Goal: Obtain resource: Download file/media

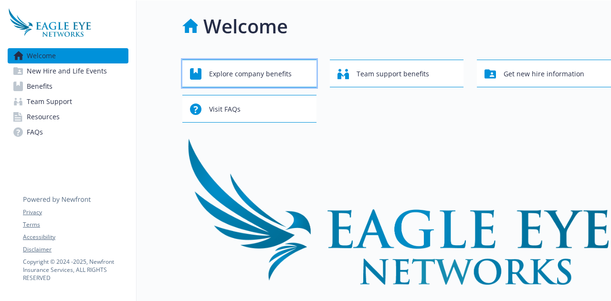
click at [281, 77] on span "Explore company benefits" at bounding box center [250, 74] width 83 height 18
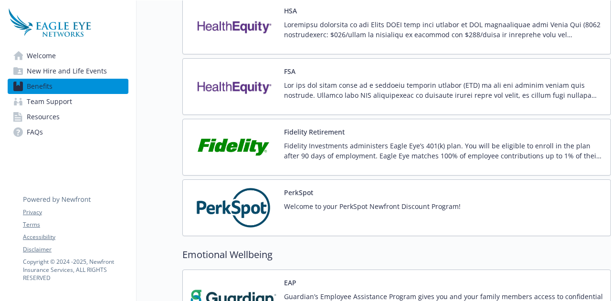
click at [404, 145] on p "Fidelity Investments administers Eagle Eye’s 401(k) plan. You will be eligible …" at bounding box center [443, 151] width 319 height 20
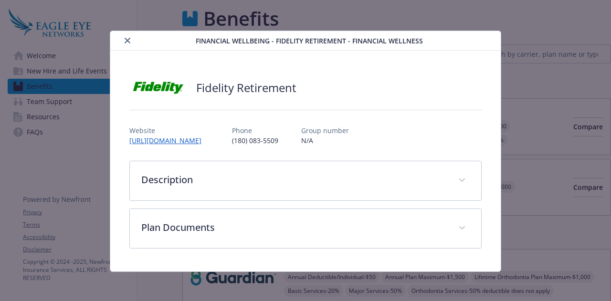
scroll to position [893, 0]
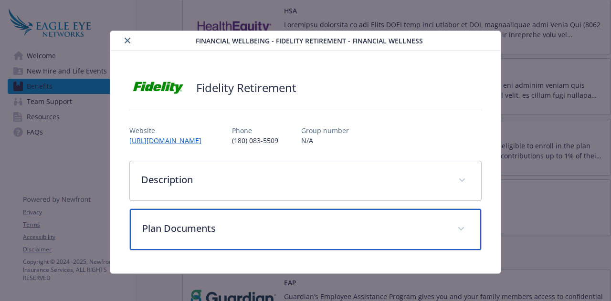
click at [348, 231] on p "Plan Documents" at bounding box center [293, 229] width 303 height 14
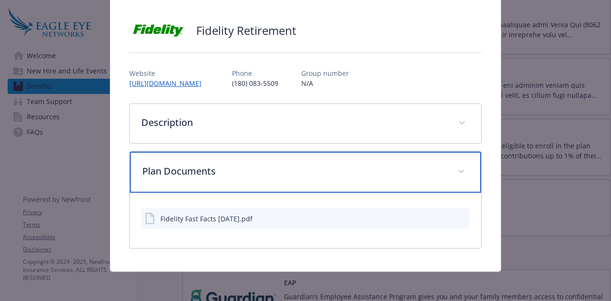
scroll to position [52, 0]
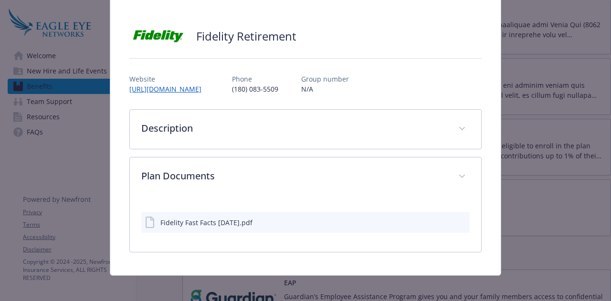
click at [312, 229] on div "Fidelity Fast Facts [DATE].pdf" at bounding box center [305, 222] width 328 height 21
click at [219, 226] on div "Fidelity Fast Facts [DATE].pdf" at bounding box center [198, 222] width 107 height 11
click at [441, 222] on icon "download file" at bounding box center [445, 222] width 8 height 8
